Goal: Information Seeking & Learning: Learn about a topic

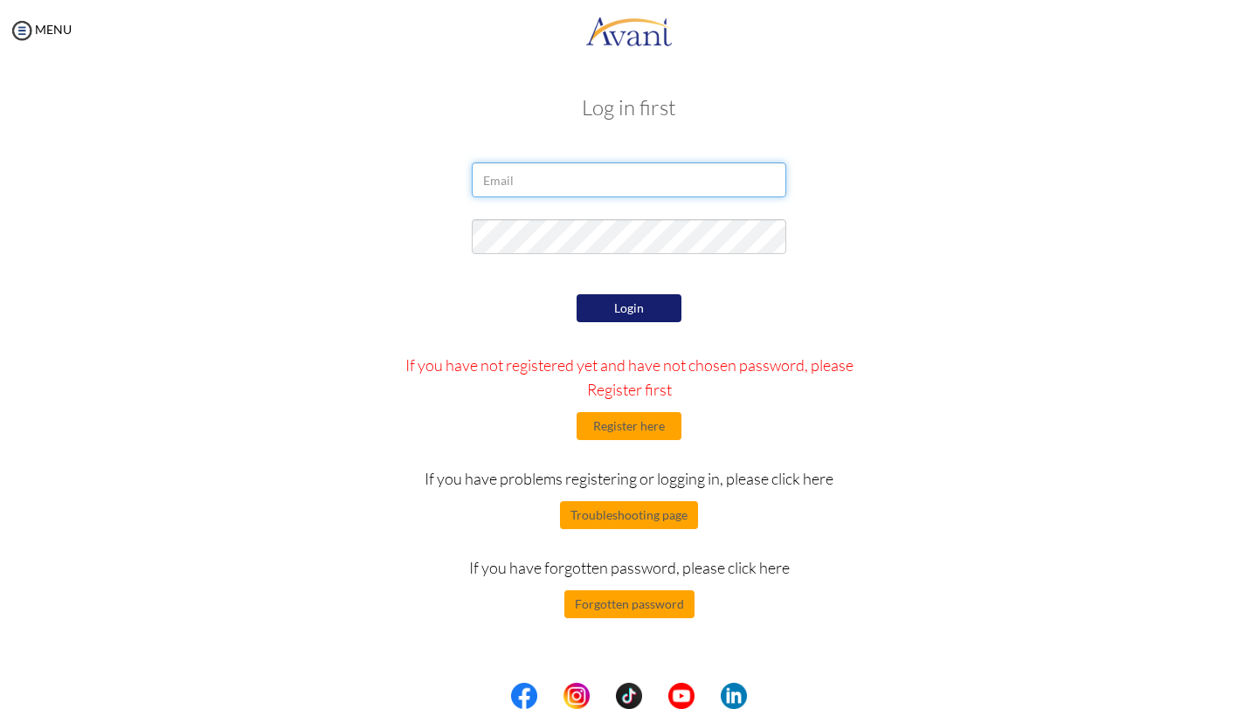
click at [558, 190] on input "email" at bounding box center [629, 180] width 315 height 35
type input "[EMAIL_ADDRESS][DOMAIN_NAME]"
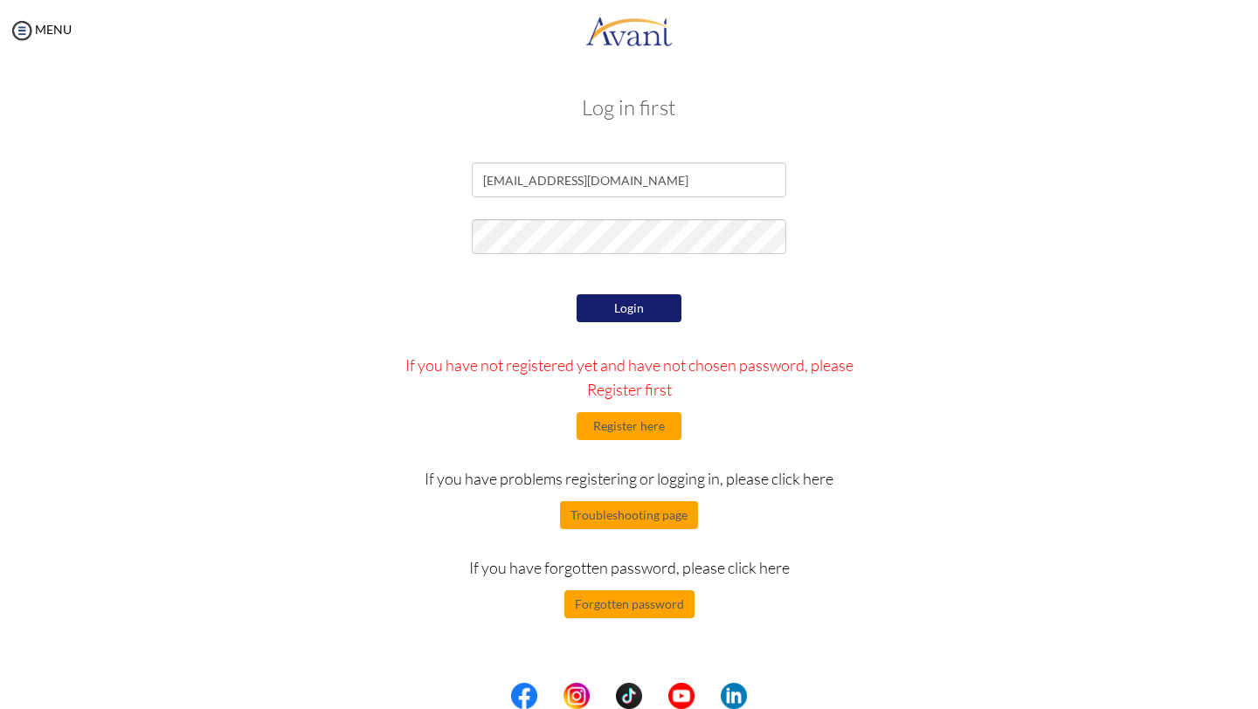
click at [620, 308] on button "Login" at bounding box center [629, 308] width 105 height 28
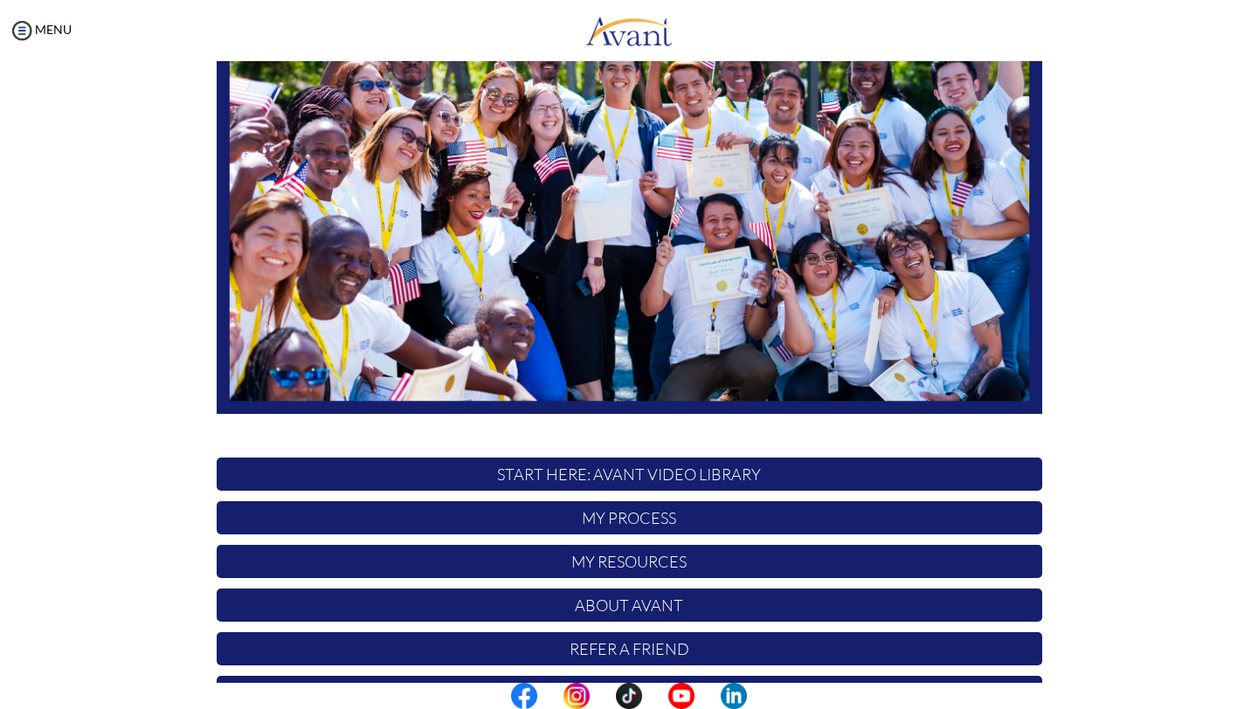
scroll to position [261, 0]
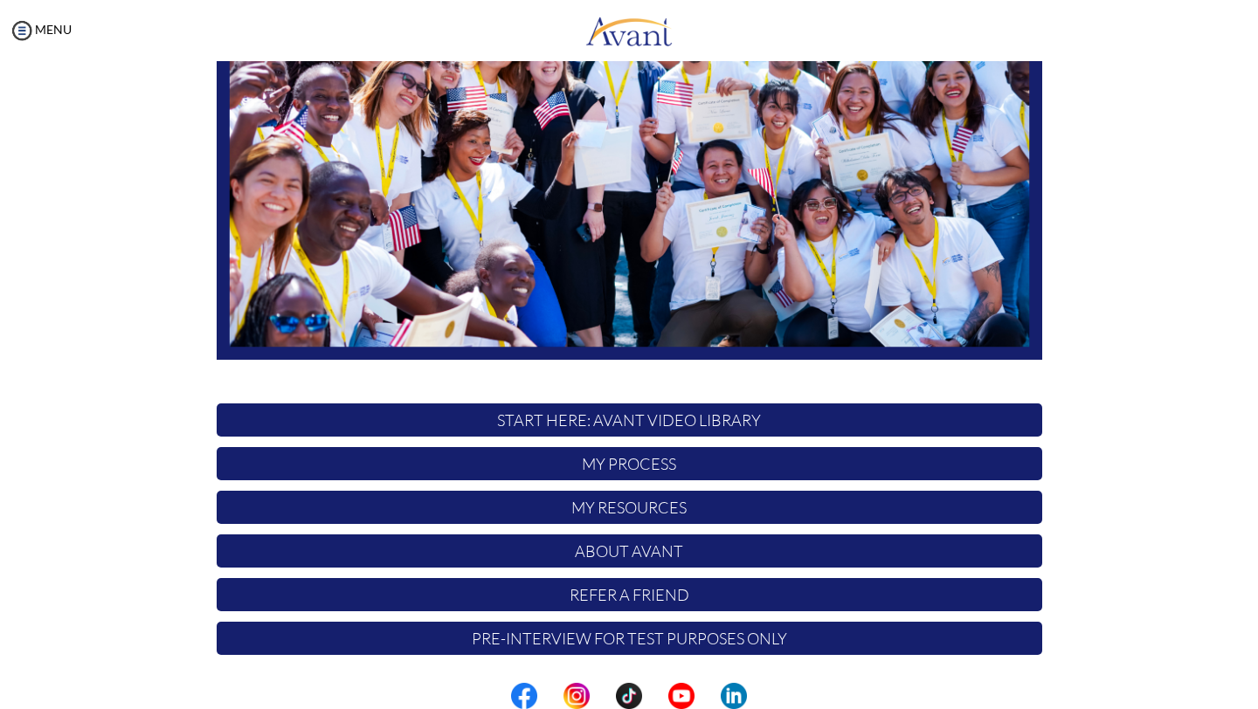
click at [633, 467] on p "My Process" at bounding box center [630, 463] width 826 height 33
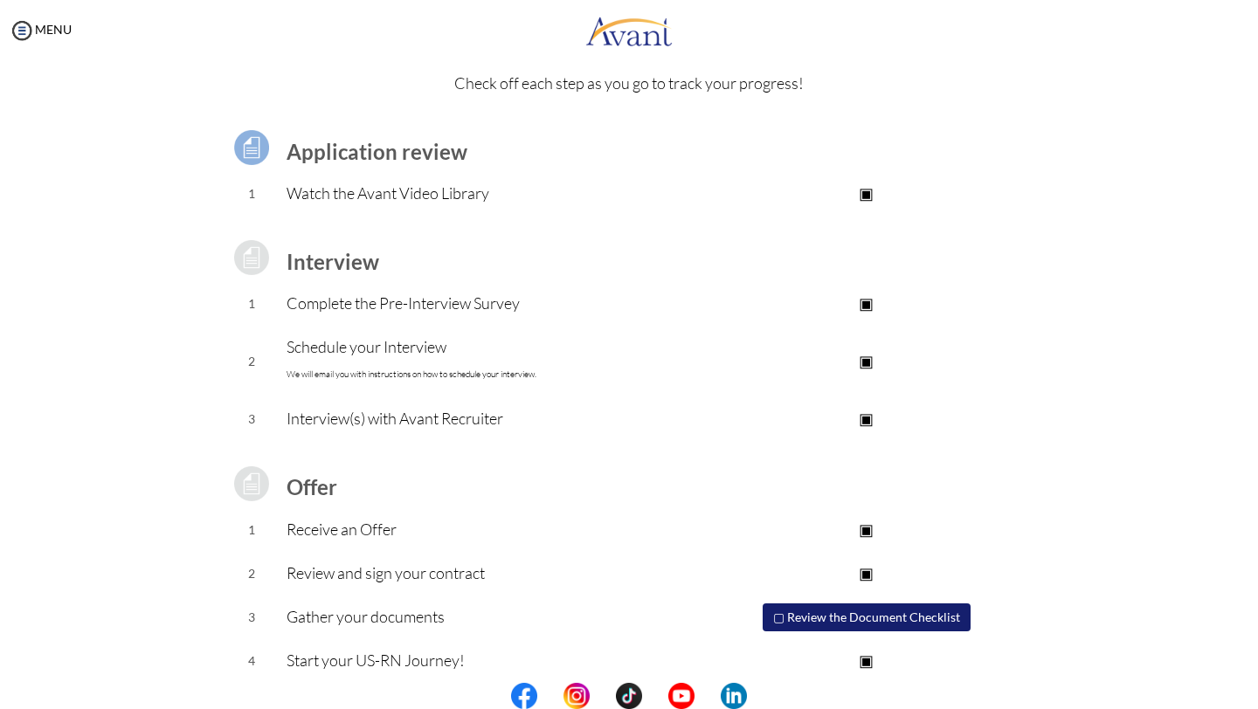
scroll to position [86, 0]
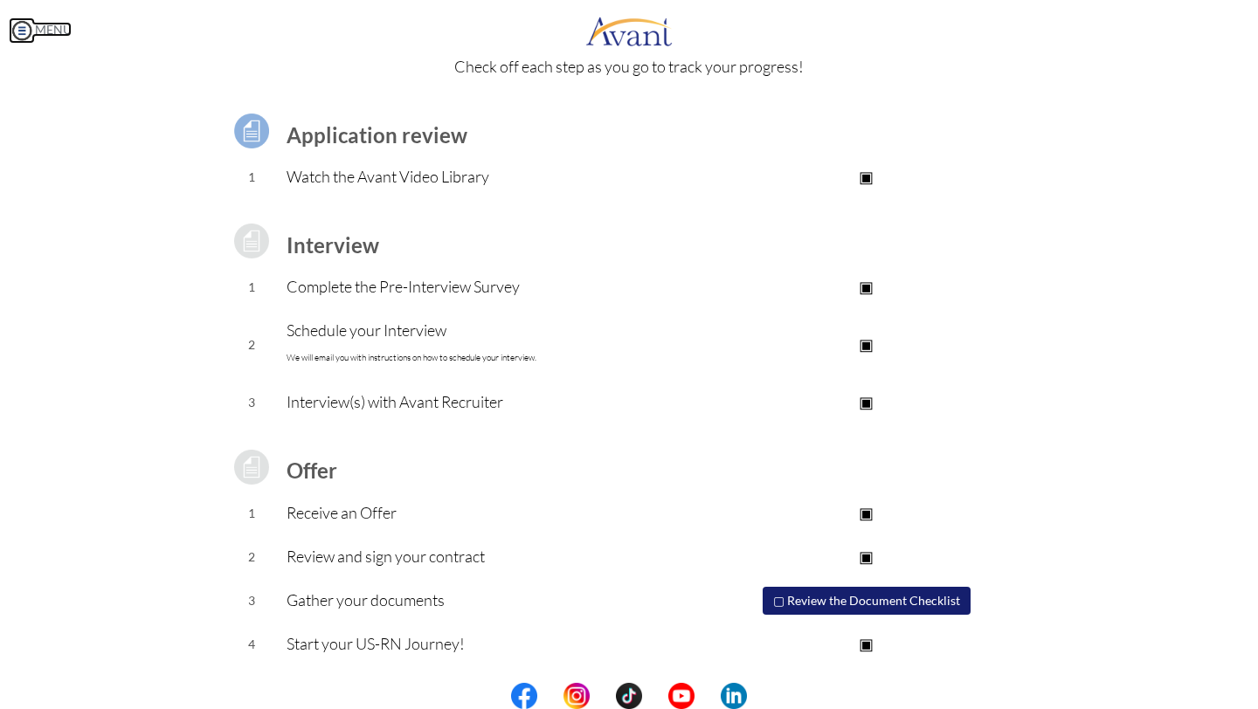
click at [17, 28] on img at bounding box center [22, 30] width 26 height 26
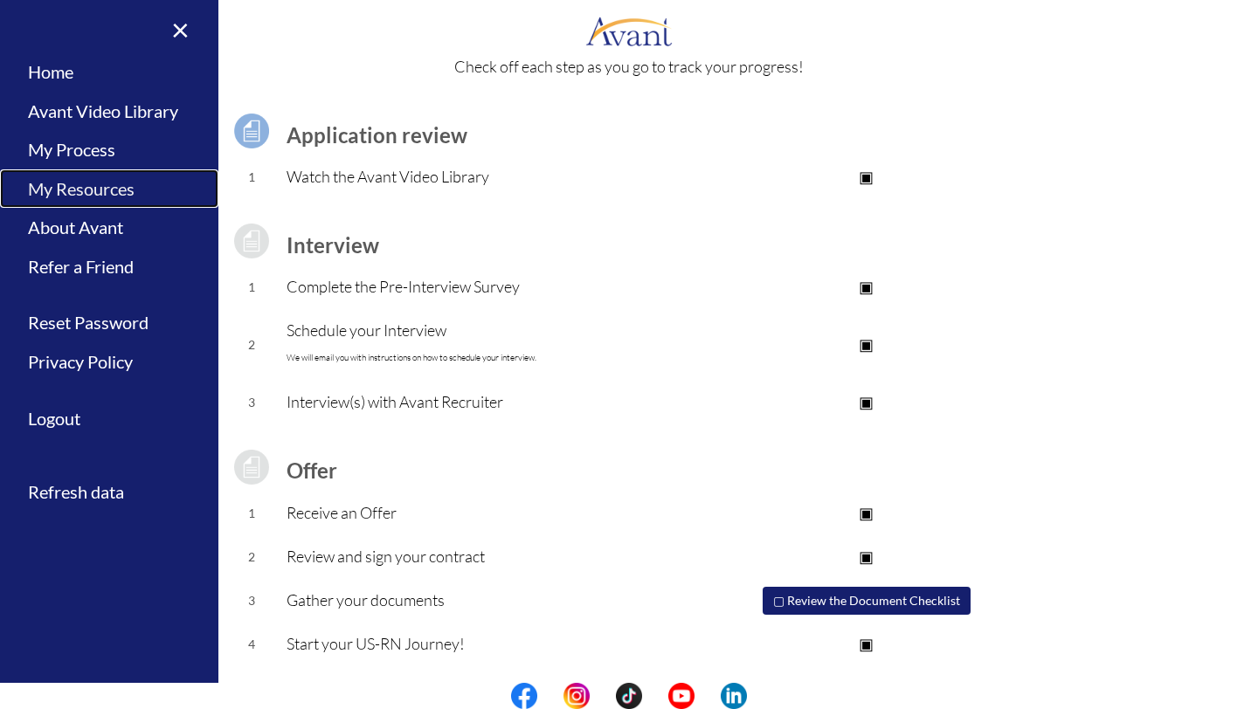
click at [113, 193] on link "My Resources" at bounding box center [109, 189] width 218 height 39
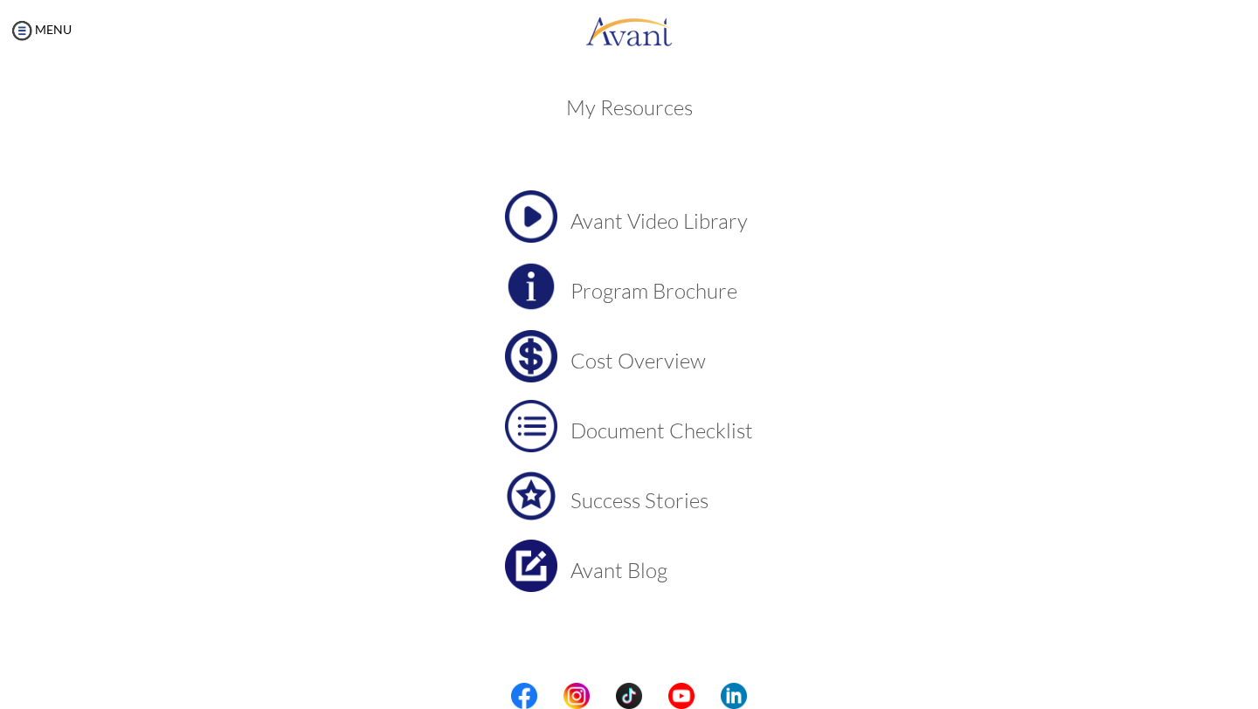
click at [681, 225] on h3 "Avant Video Library" at bounding box center [662, 221] width 183 height 23
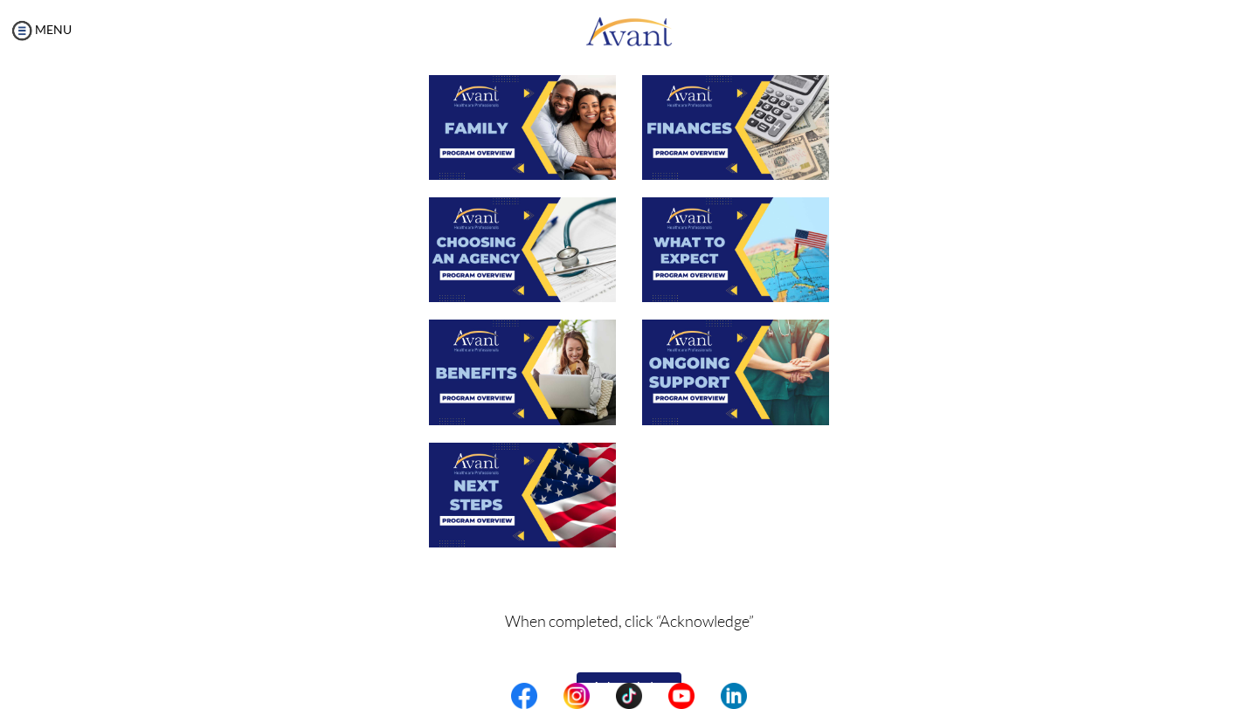
scroll to position [492, 0]
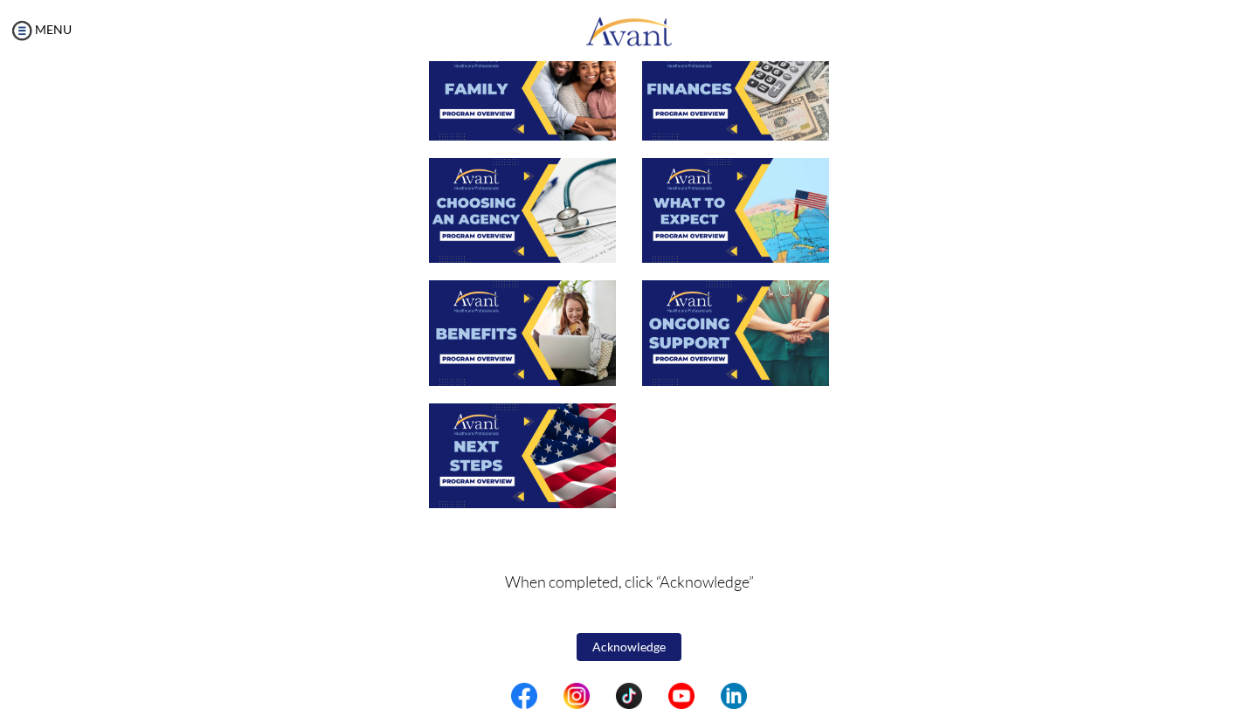
click at [628, 641] on button "Acknowledge" at bounding box center [629, 647] width 105 height 28
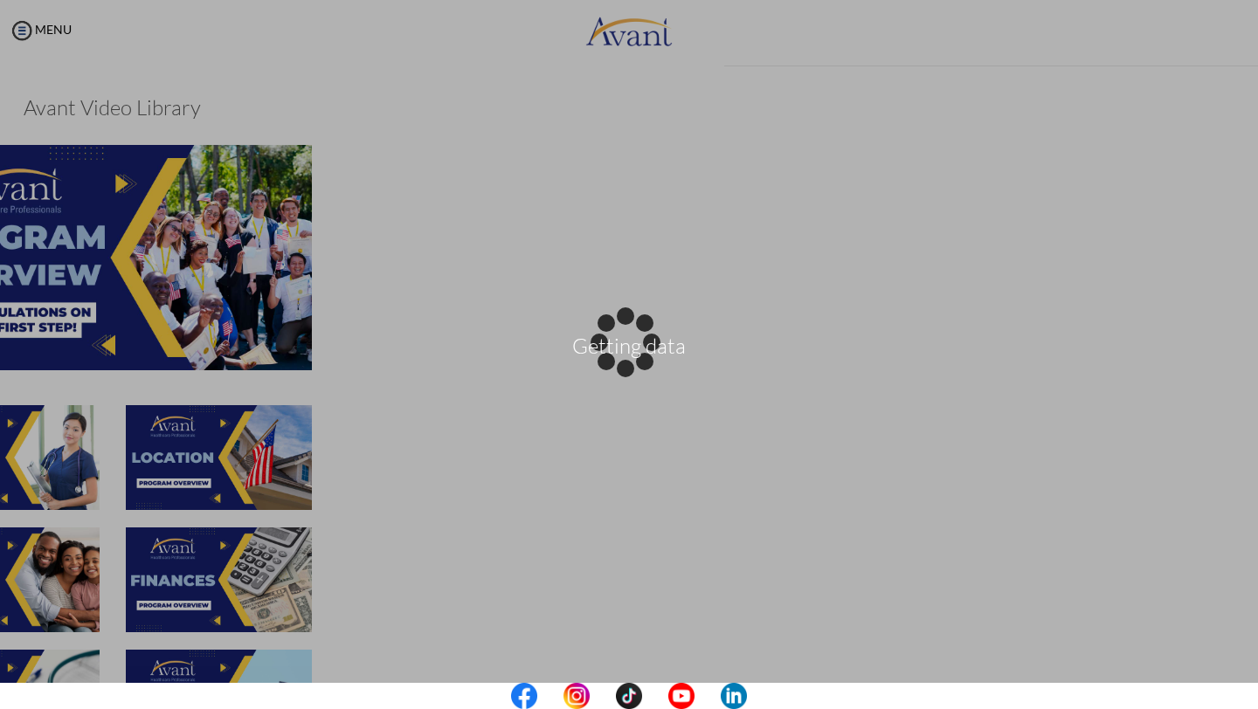
scroll to position [494, 0]
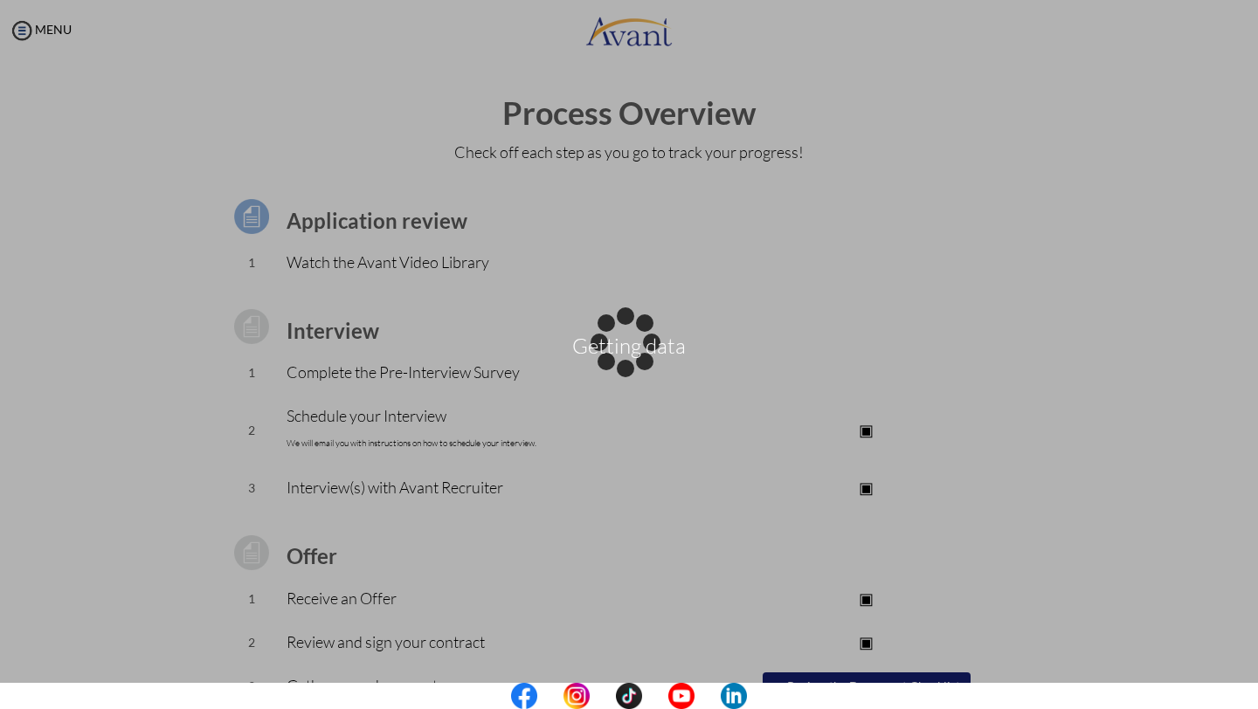
click at [617, 343] on div "Getting data" at bounding box center [629, 355] width 24 height 24
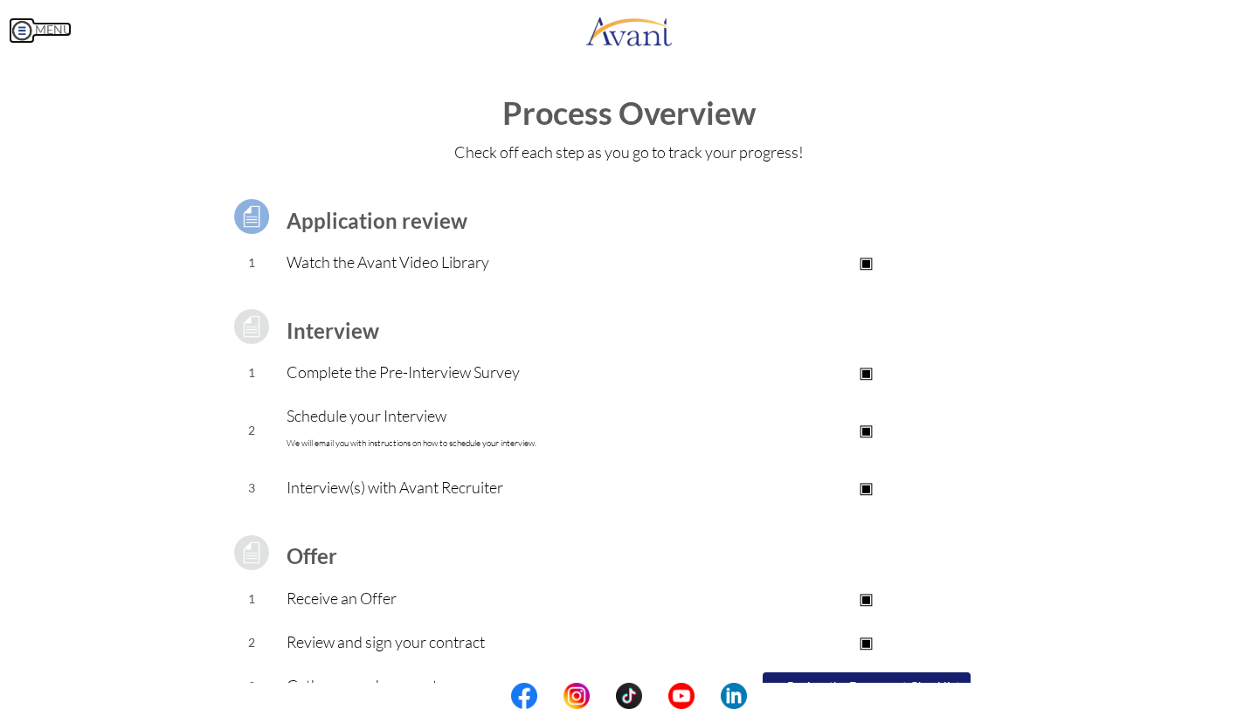
click at [24, 25] on img at bounding box center [22, 30] width 26 height 26
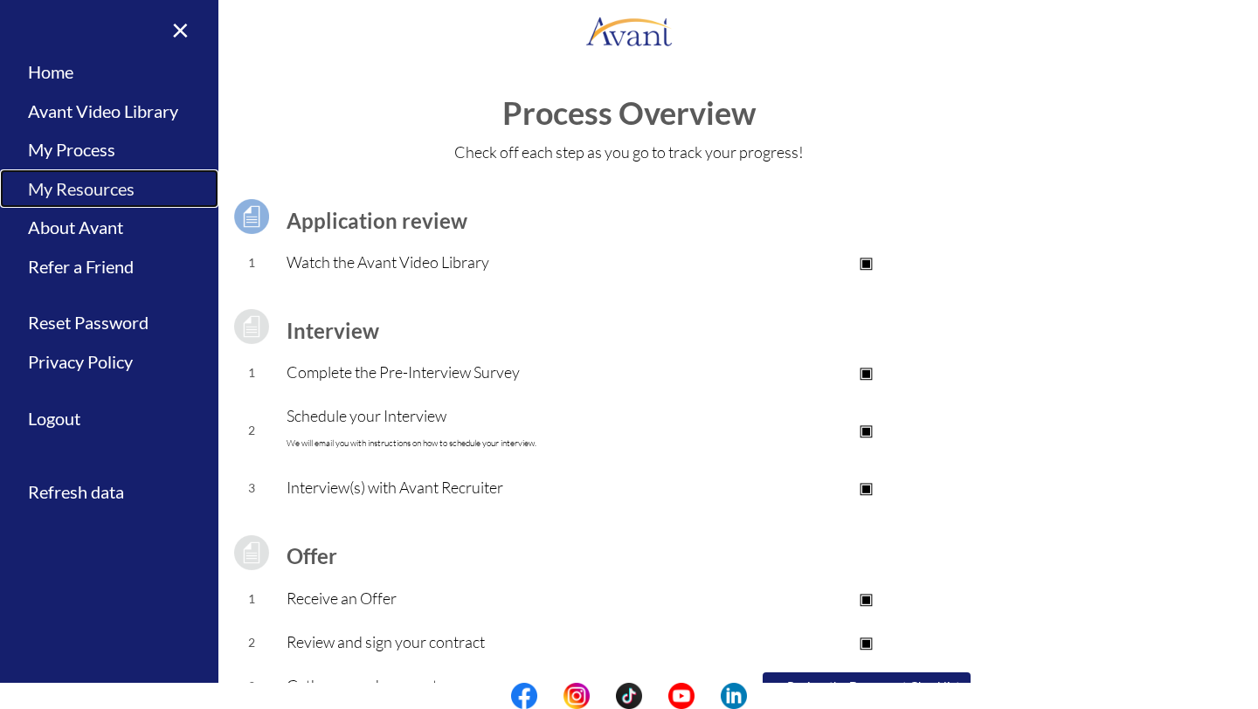
click at [92, 196] on link "My Resources" at bounding box center [109, 189] width 218 height 39
